Goal: Navigation & Orientation: Find specific page/section

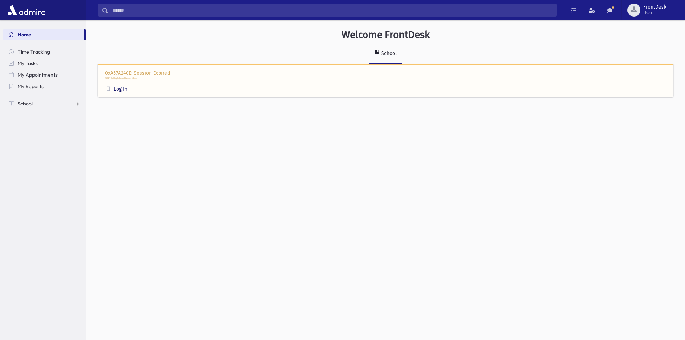
click at [117, 91] on link "Log In" at bounding box center [116, 89] width 22 height 6
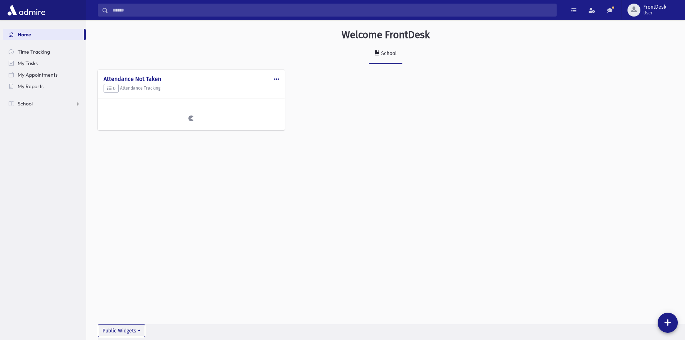
click at [268, 120] on div "Welcome FrontDesk School Public Edit Delete Make Public Attendance Not Taken 0 …" at bounding box center [385, 180] width 599 height 320
